Goal: Information Seeking & Learning: Learn about a topic

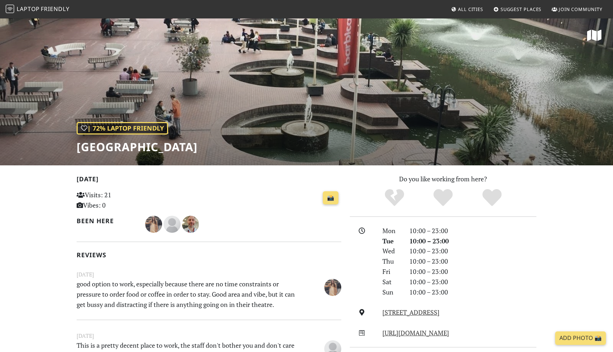
click at [56, 10] on span "Friendly" at bounding box center [55, 9] width 28 height 8
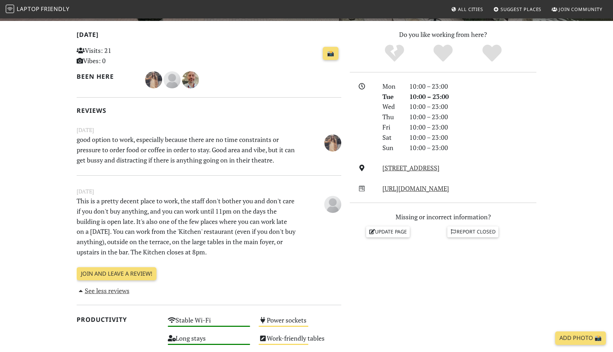
scroll to position [146, 0]
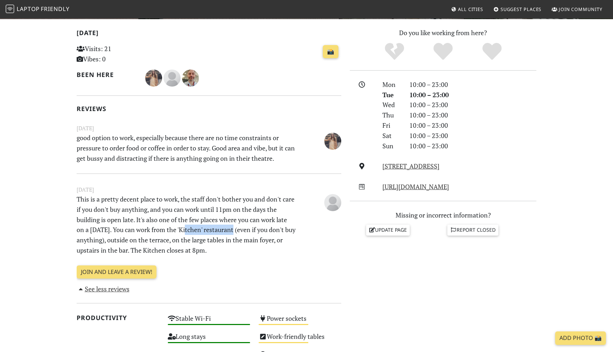
drag, startPoint x: 234, startPoint y: 230, endPoint x: 185, endPoint y: 230, distance: 48.9
click at [185, 230] on p "This is a pretty decent place to work, the staff don't bother you and don't car…" at bounding box center [186, 224] width 228 height 61
click at [212, 254] on p "This is a pretty decent place to work, the staff don't bother you and don't car…" at bounding box center [186, 224] width 228 height 61
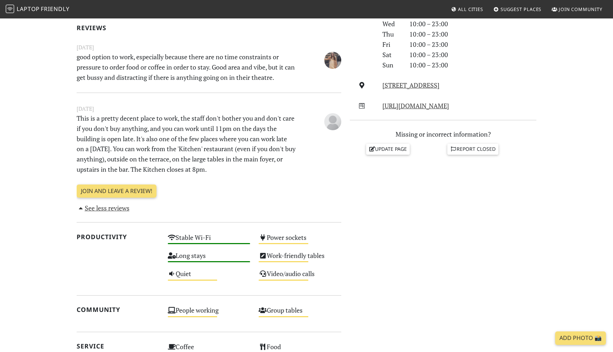
scroll to position [279, 0]
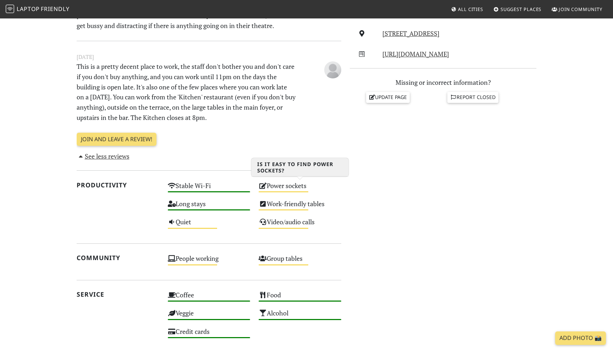
click at [299, 184] on div "Power sockets Medium" at bounding box center [299, 189] width 91 height 18
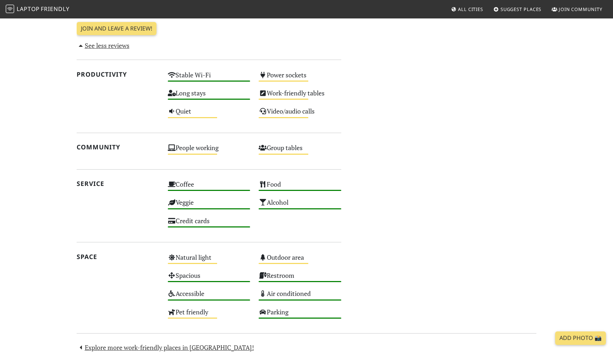
scroll to position [390, 0]
click at [220, 78] on div "Stable Wi-Fi High" at bounding box center [208, 78] width 91 height 18
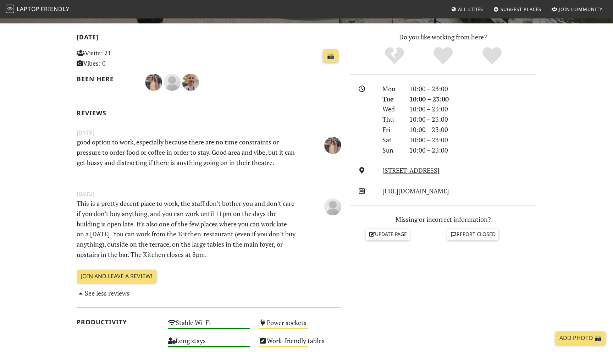
scroll to position [0, 0]
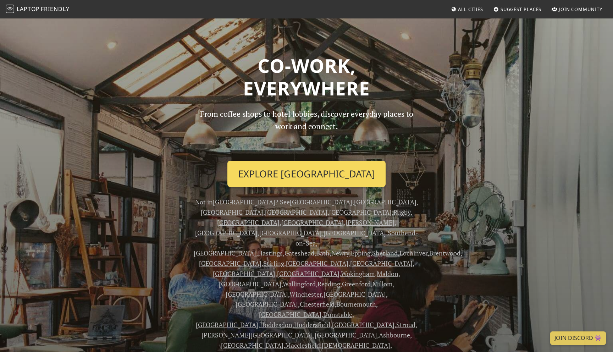
click at [294, 169] on link "Explore London" at bounding box center [306, 174] width 158 height 26
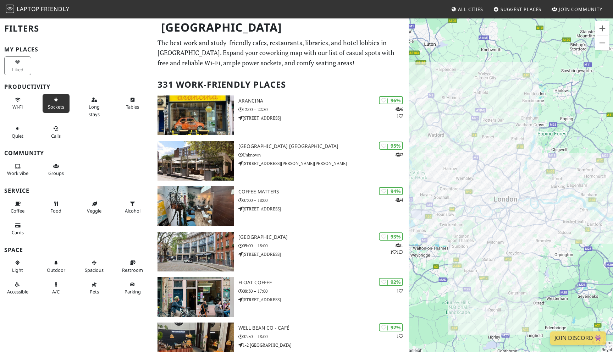
click at [59, 101] on icon at bounding box center [56, 100] width 6 height 5
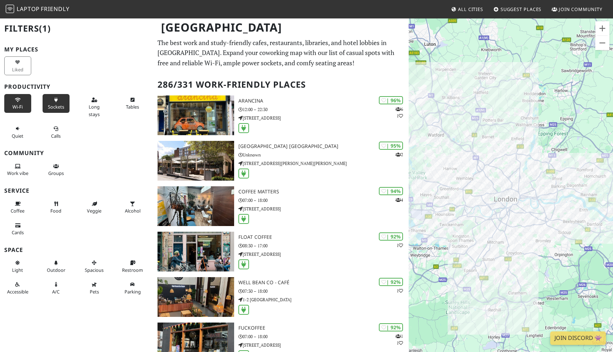
click at [28, 107] on button "Wi-Fi" at bounding box center [17, 103] width 27 height 19
click at [100, 102] on button "Long stays" at bounding box center [94, 107] width 27 height 26
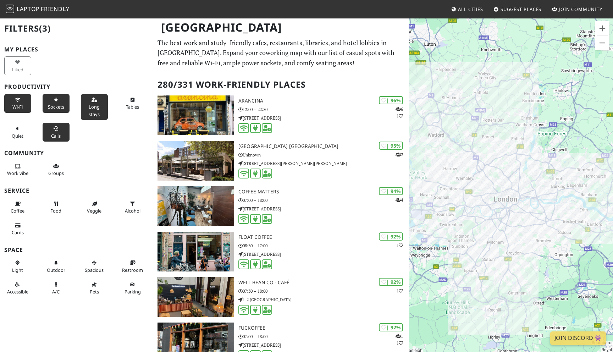
click at [60, 133] on span "Calls" at bounding box center [56, 136] width 10 height 6
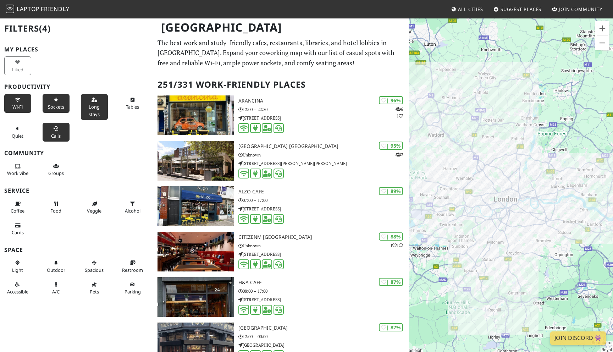
click at [60, 133] on span "Calls" at bounding box center [56, 136] width 10 height 6
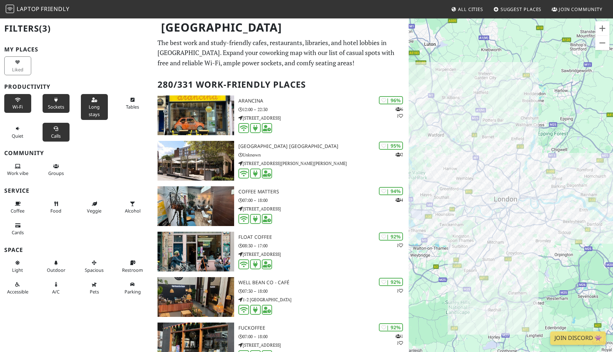
click at [60, 133] on span "Calls" at bounding box center [56, 136] width 10 height 6
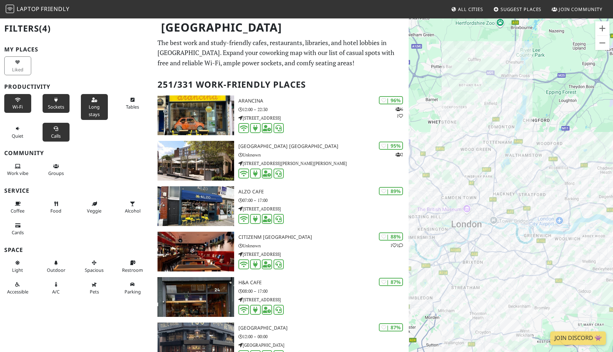
drag, startPoint x: 523, startPoint y: 179, endPoint x: 518, endPoint y: 160, distance: 19.4
click at [518, 160] on div at bounding box center [511, 194] width 204 height 352
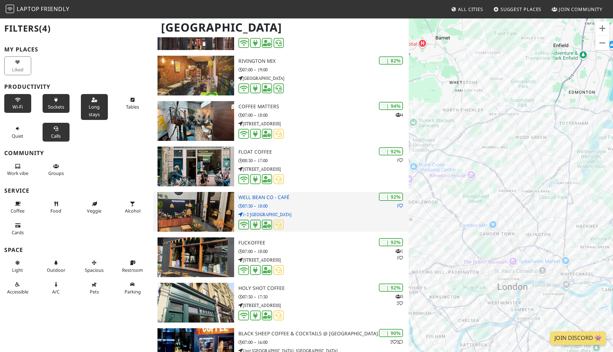
scroll to position [316, 0]
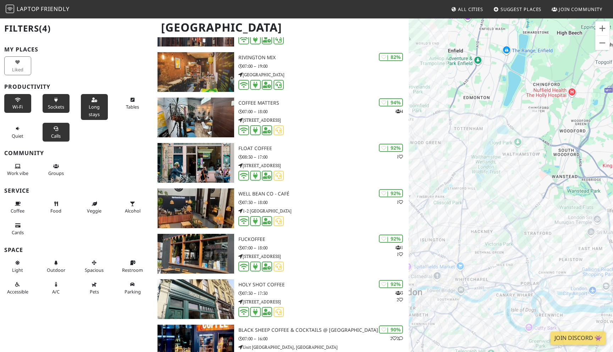
drag, startPoint x: 484, startPoint y: 195, endPoint x: 536, endPoint y: 200, distance: 52.4
click at [536, 200] on div at bounding box center [511, 194] width 204 height 352
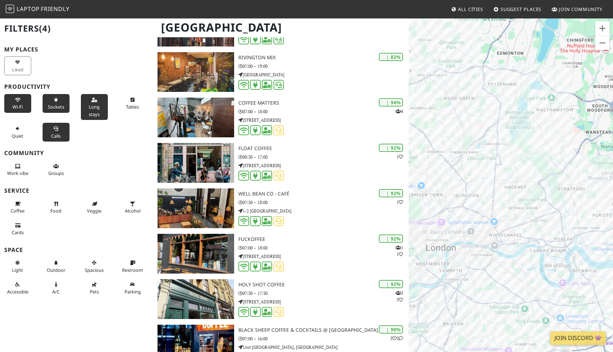
drag, startPoint x: 506, startPoint y: 226, endPoint x: 502, endPoint y: 177, distance: 48.5
click at [502, 177] on div at bounding box center [511, 194] width 204 height 352
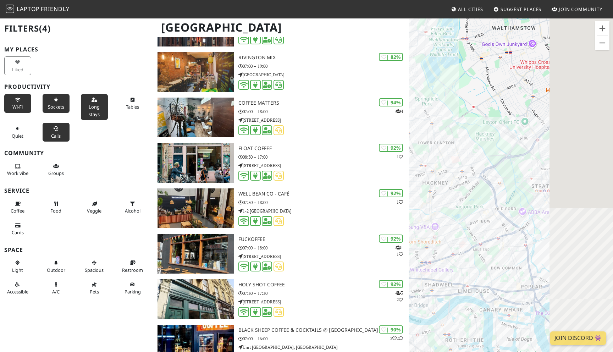
drag, startPoint x: 588, startPoint y: 205, endPoint x: 483, endPoint y: 192, distance: 106.1
click at [483, 192] on div at bounding box center [511, 194] width 204 height 352
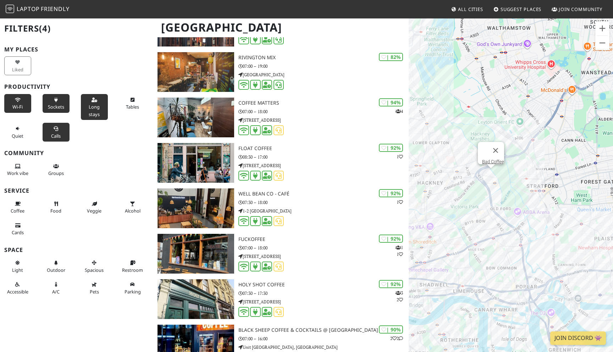
click at [493, 174] on div "Bad Coffee" at bounding box center [511, 194] width 204 height 352
click at [509, 260] on div "Bad Coffee Saffi" at bounding box center [511, 194] width 204 height 352
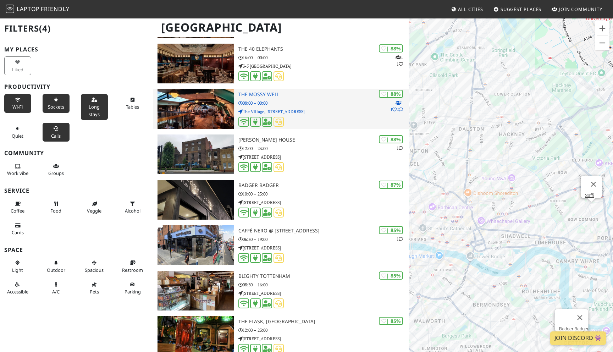
scroll to position [772, 0]
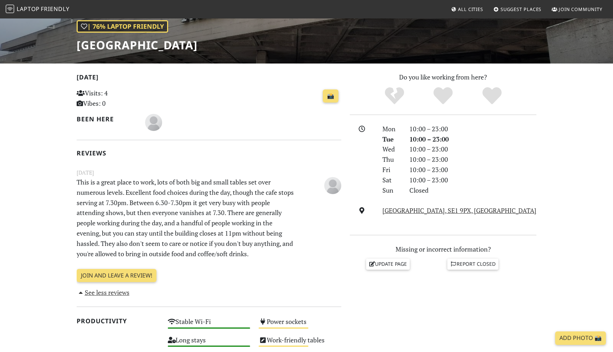
scroll to position [181, 0]
